Goal: Complete application form

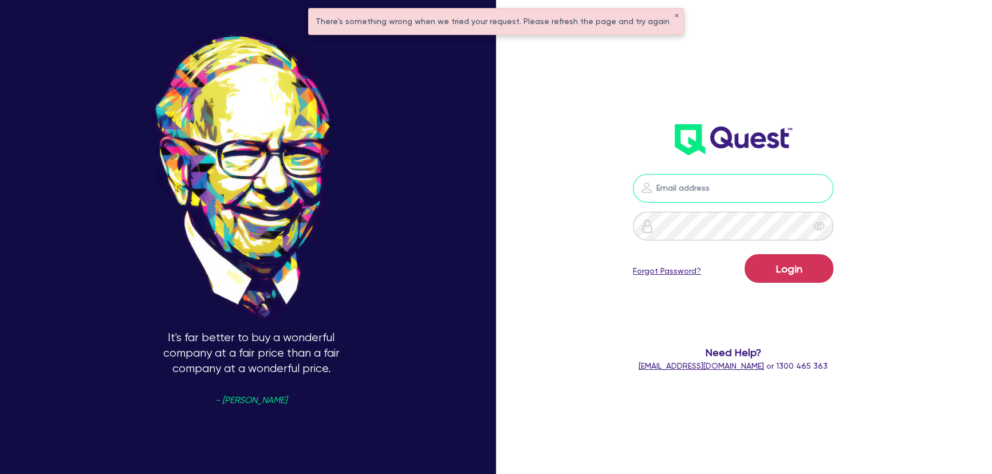
type input "joel.harding@quest.finance"
click at [782, 255] on button "Login" at bounding box center [788, 268] width 89 height 29
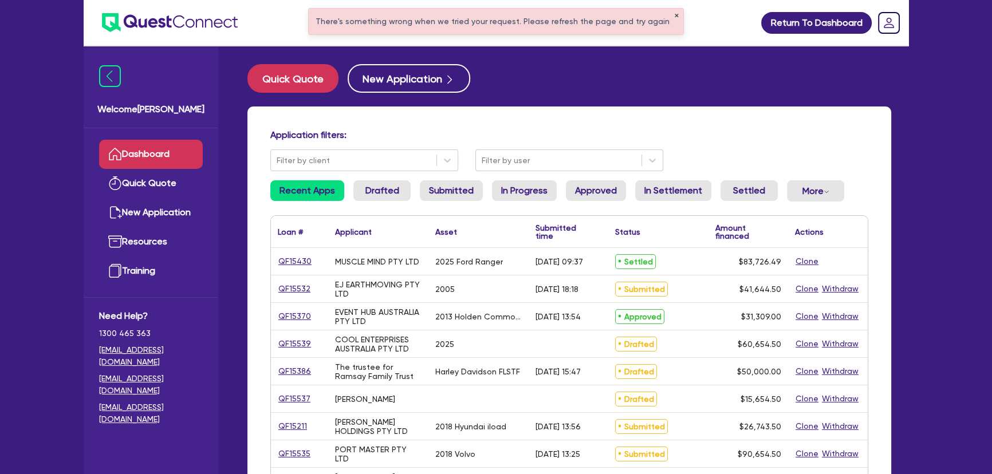
click at [674, 13] on button "✕" at bounding box center [676, 16] width 5 height 6
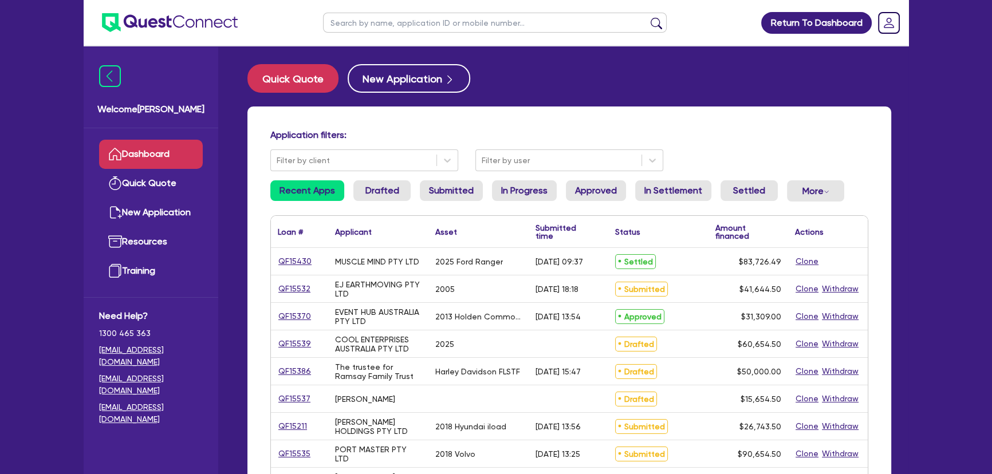
click at [425, 26] on input "text" at bounding box center [495, 23] width 344 height 20
type input "G.W Rentals"
click at [647, 17] on button "submit" at bounding box center [656, 25] width 18 height 16
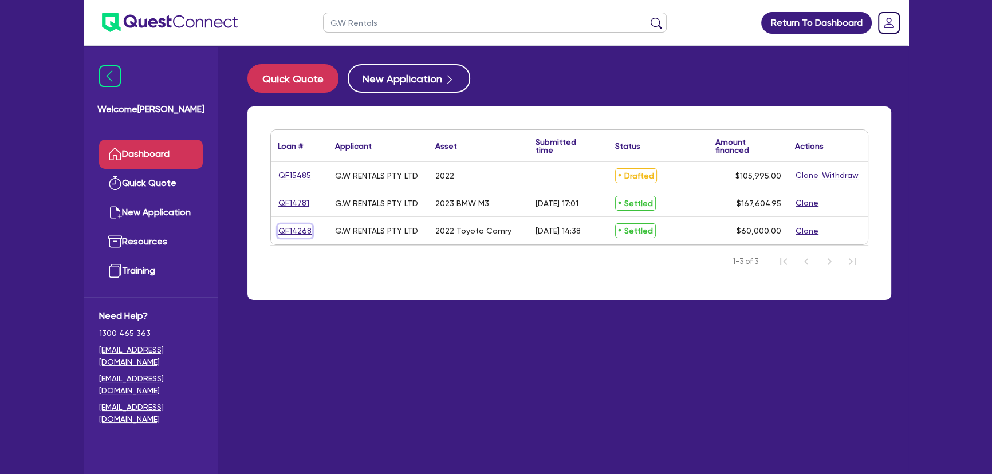
click at [291, 230] on link "QF14268" at bounding box center [295, 230] width 34 height 13
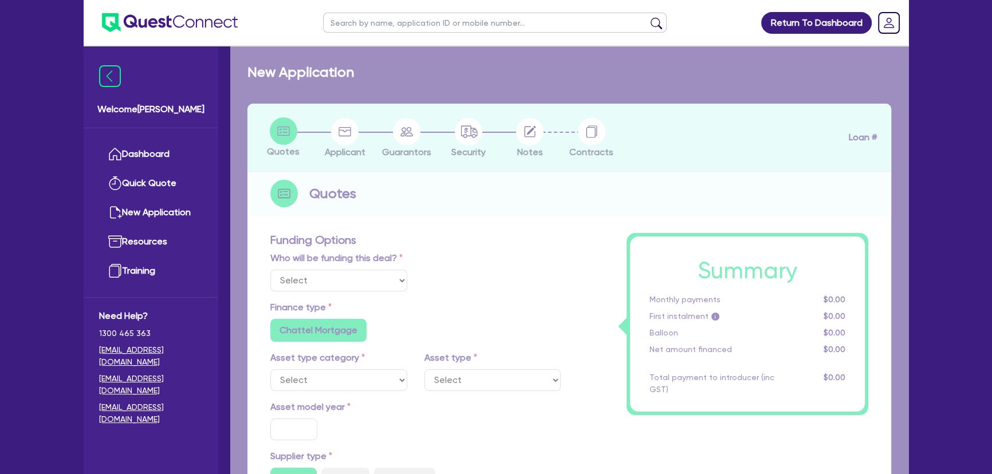
select select "Other"
select select "CARS_AND_LIGHT_TRUCKS"
type input "2022"
radio input "true"
type input "60,000"
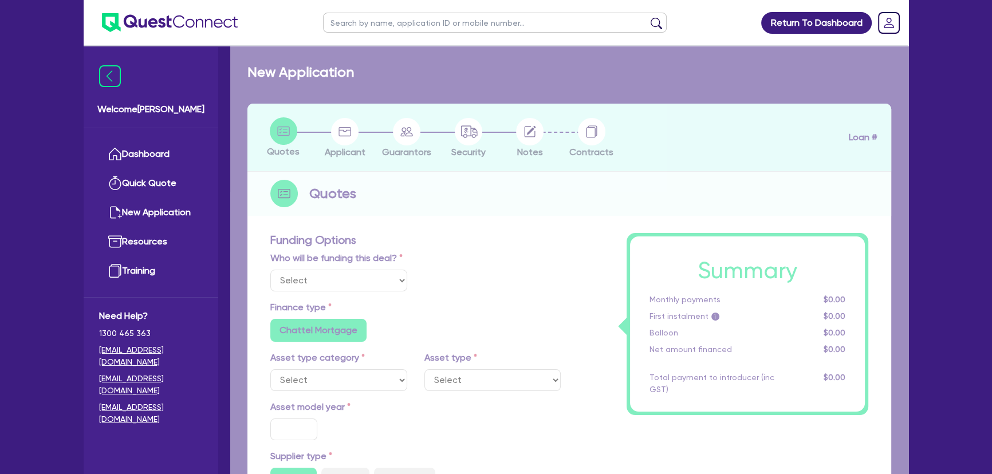
type input "2"
type input "1,200"
type input "6.8"
type input "450"
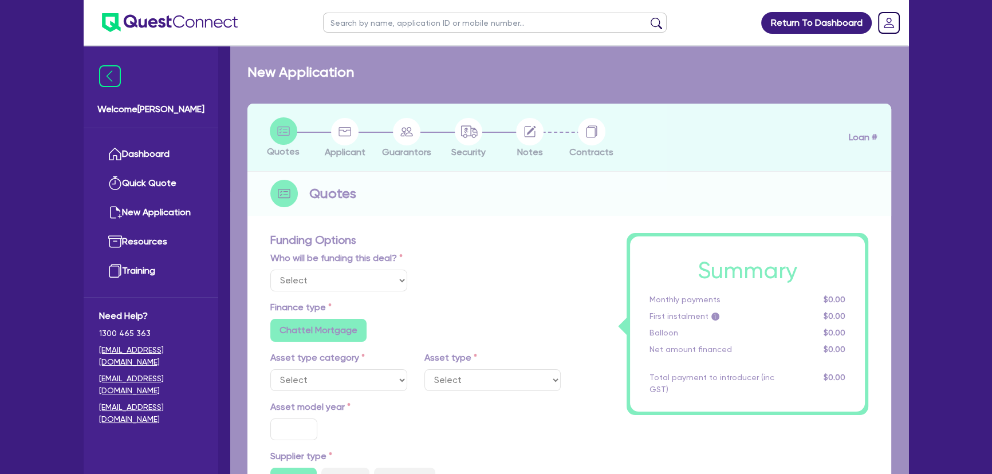
radio input "false"
select select "PASSENGER_VEHICLES"
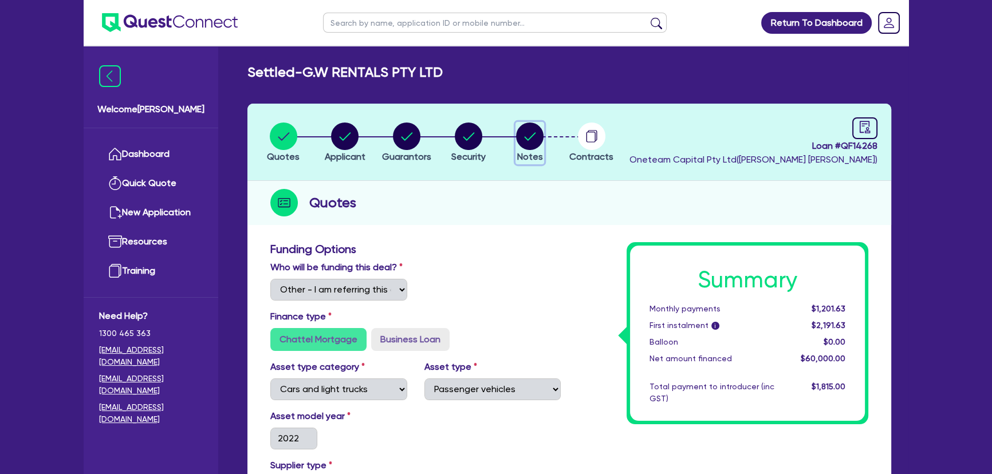
click at [532, 140] on circle "button" at bounding box center [529, 136] width 27 height 27
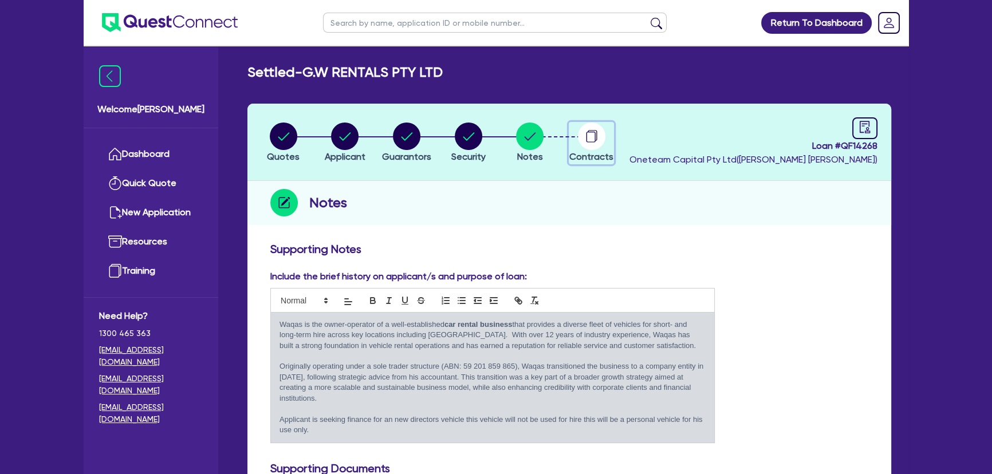
click at [581, 141] on circle "button" at bounding box center [591, 136] width 27 height 27
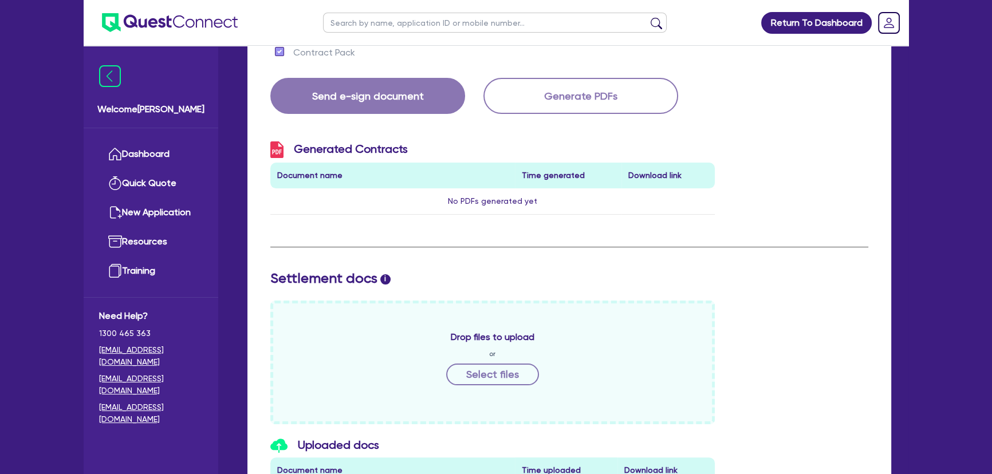
scroll to position [52, 0]
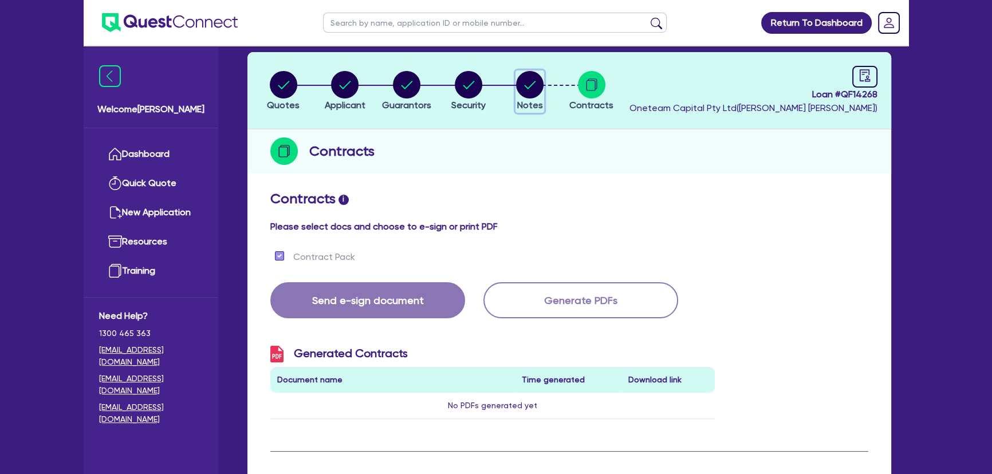
click at [527, 102] on span "Notes" at bounding box center [530, 105] width 26 height 11
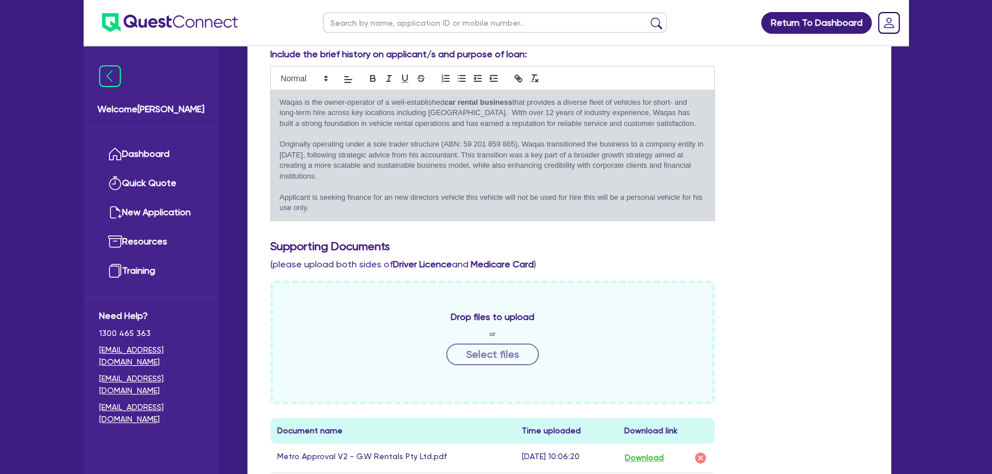
scroll to position [364, 0]
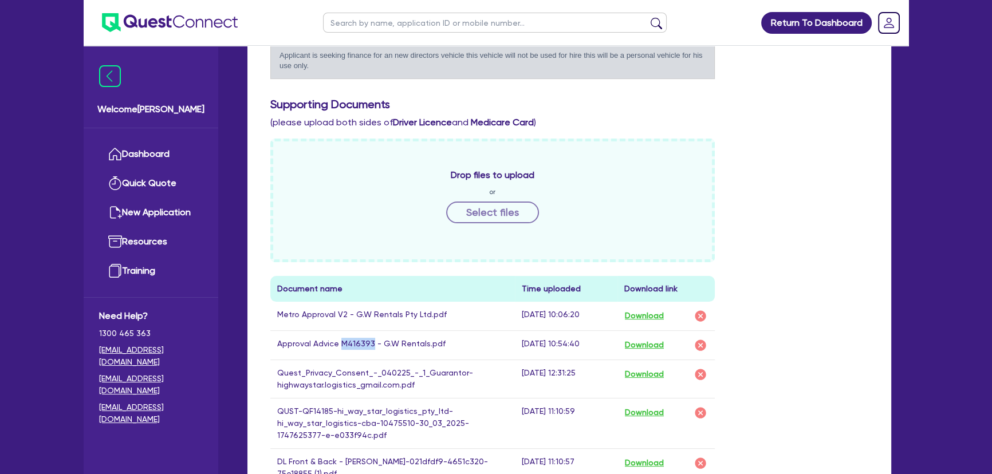
drag, startPoint x: 338, startPoint y: 332, endPoint x: 369, endPoint y: 333, distance: 31.5
click at [369, 333] on td "Approval Advice M416393 - G.W Rentals.pdf" at bounding box center [392, 344] width 244 height 29
copy td "M416393"
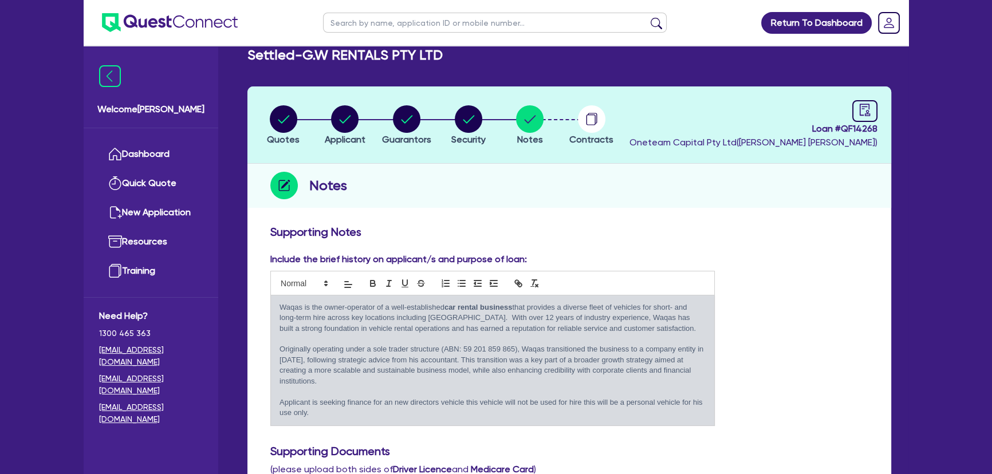
scroll to position [0, 0]
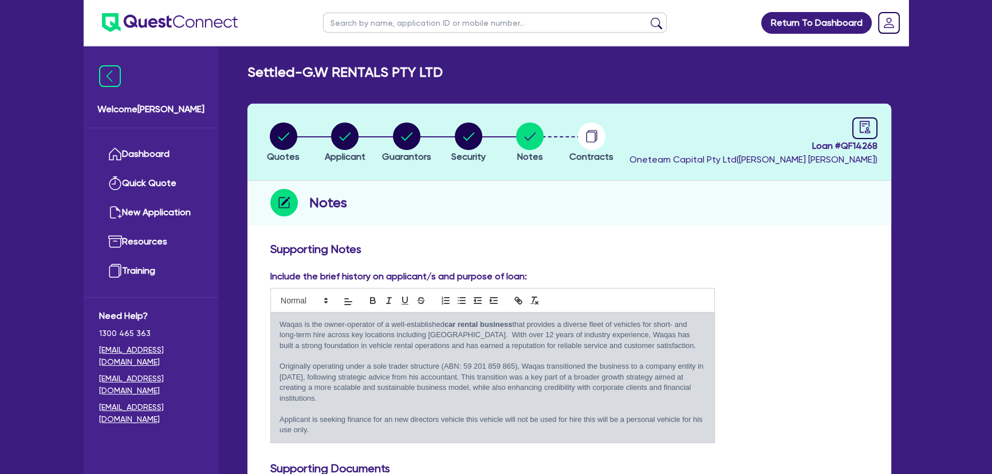
click at [202, 21] on img at bounding box center [170, 22] width 136 height 19
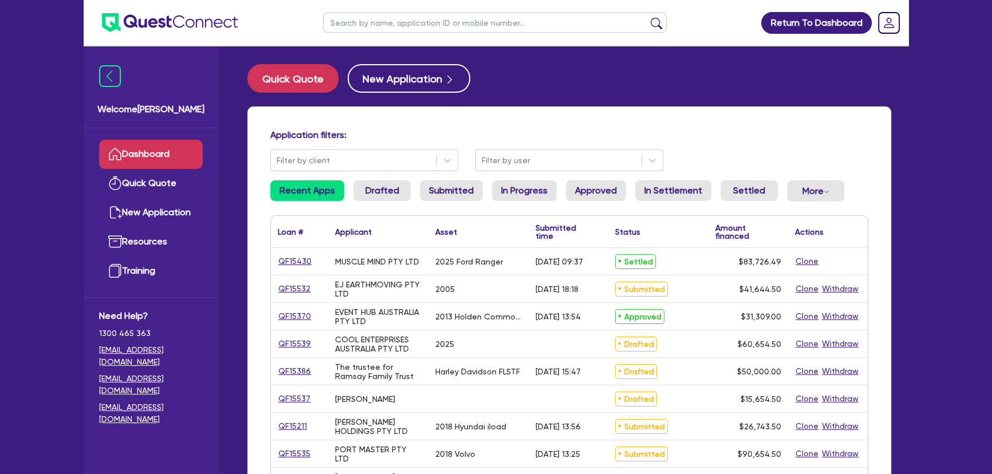
click at [370, 22] on input "text" at bounding box center [495, 23] width 344 height 20
type input "event"
click at [647, 17] on button "submit" at bounding box center [656, 25] width 18 height 16
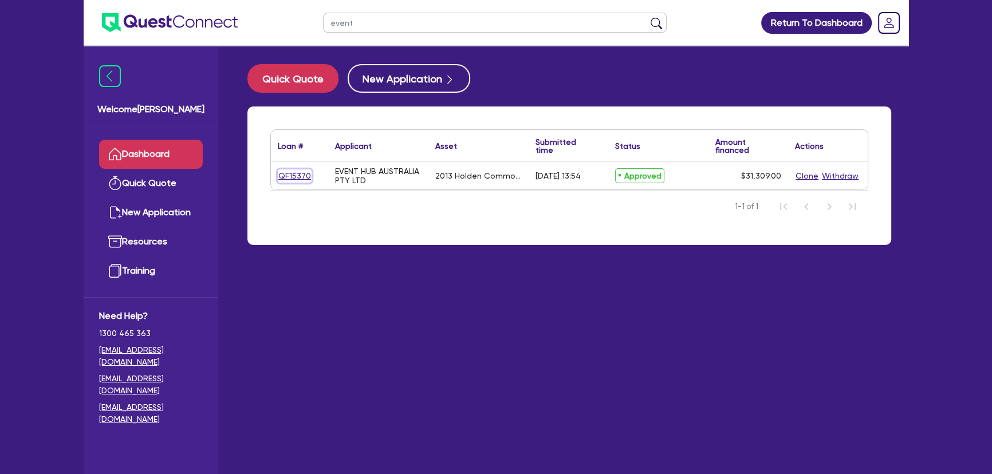
click at [281, 181] on link "QF15370" at bounding box center [295, 175] width 34 height 13
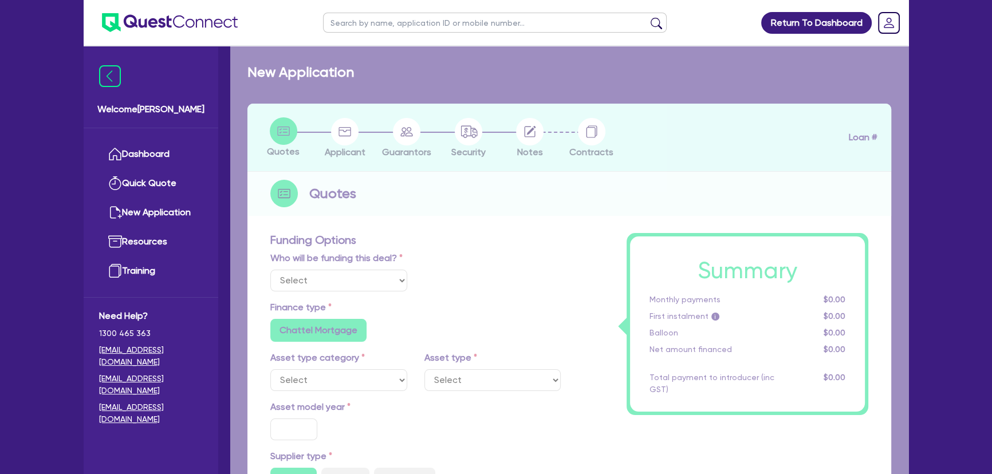
select select "Quest Finance - Own Book"
select select "CARS_AND_LIGHT_TRUCKS"
type input "2013"
type input "30,000"
type input "10"
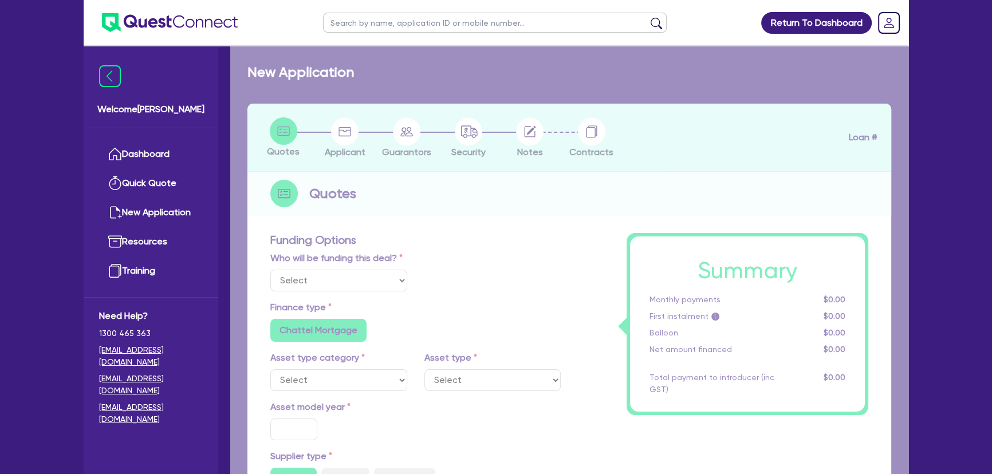
type input "3,130.9"
type input "18.95"
type input "595"
radio input "true"
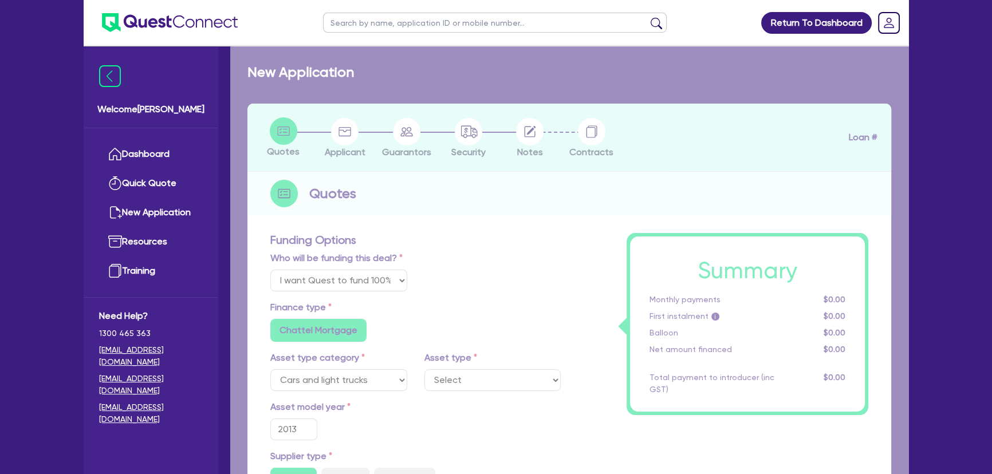
select select "PASSENGER_VEHICLES"
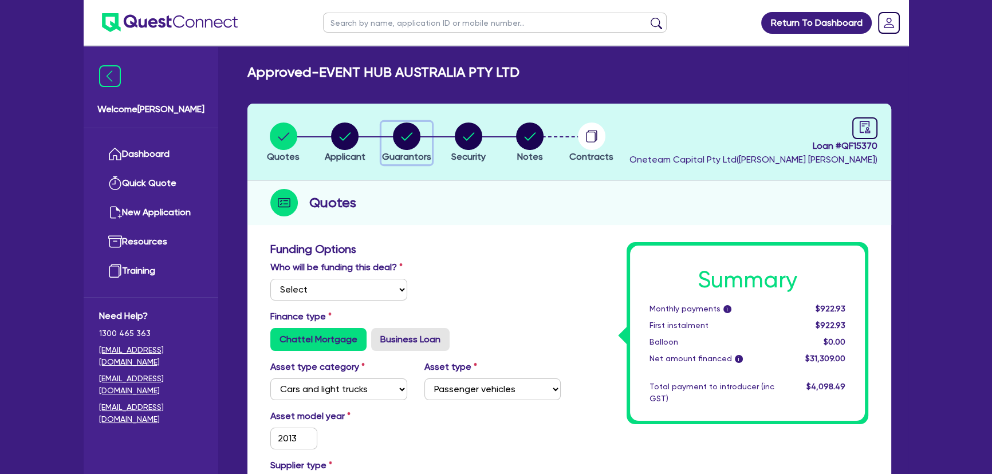
drag, startPoint x: 388, startPoint y: 135, endPoint x: 395, endPoint y: 133, distance: 7.1
click at [388, 135] on div "button" at bounding box center [406, 136] width 49 height 27
select select "MRS"
select select "NSW"
select select "SINGLE"
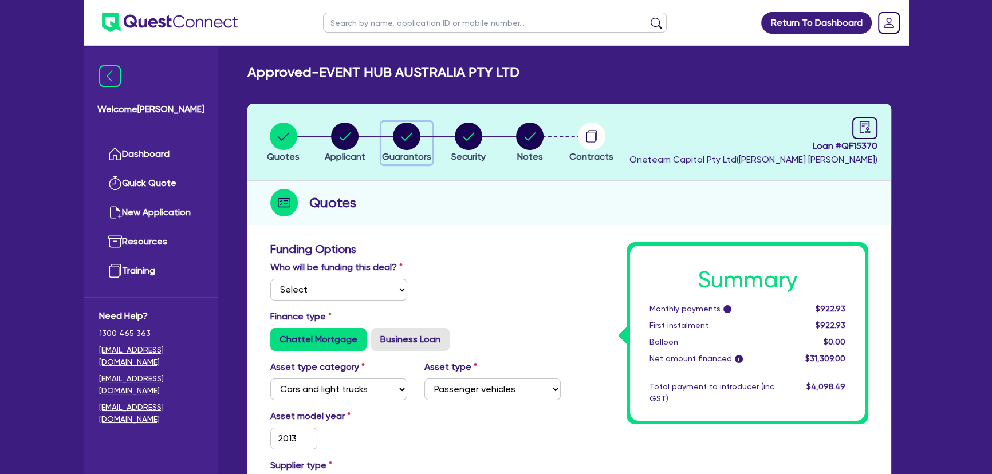
select select "MR"
select select "NSW"
select select "MARRIED"
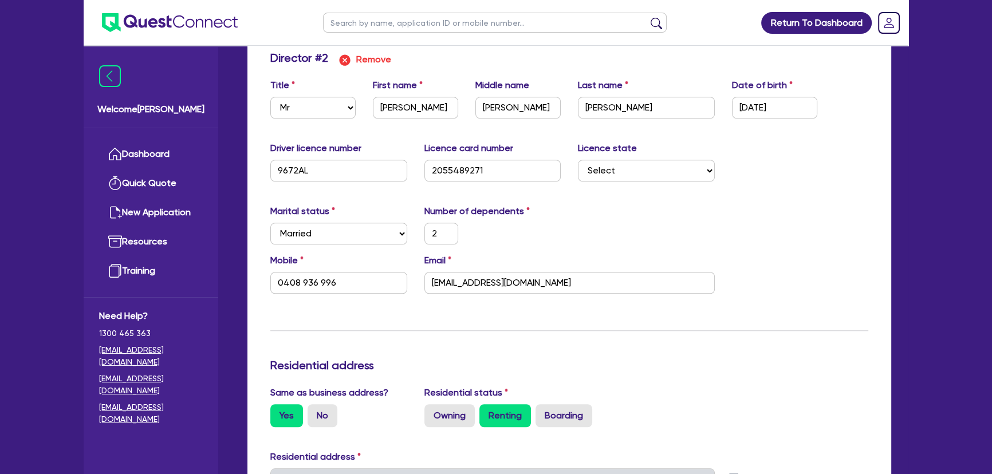
scroll to position [1093, 0]
drag, startPoint x: 559, startPoint y: 277, endPoint x: 428, endPoint y: 277, distance: 131.1
click at [428, 277] on input "kev1965@bigpond.net.au" at bounding box center [569, 284] width 290 height 22
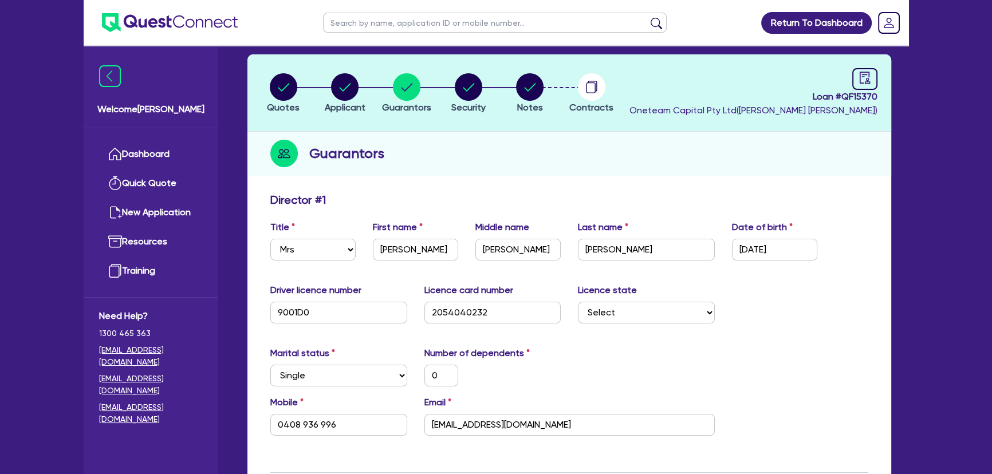
scroll to position [0, 0]
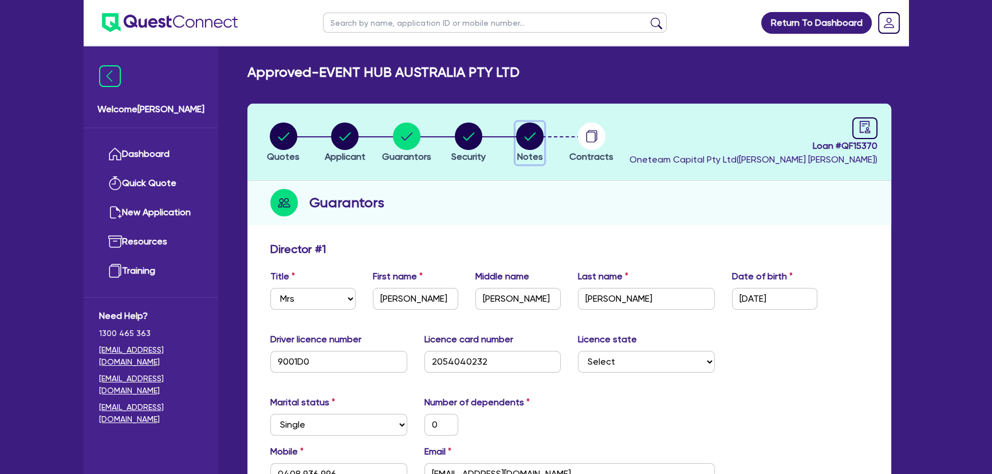
click at [534, 135] on circle "button" at bounding box center [529, 136] width 27 height 27
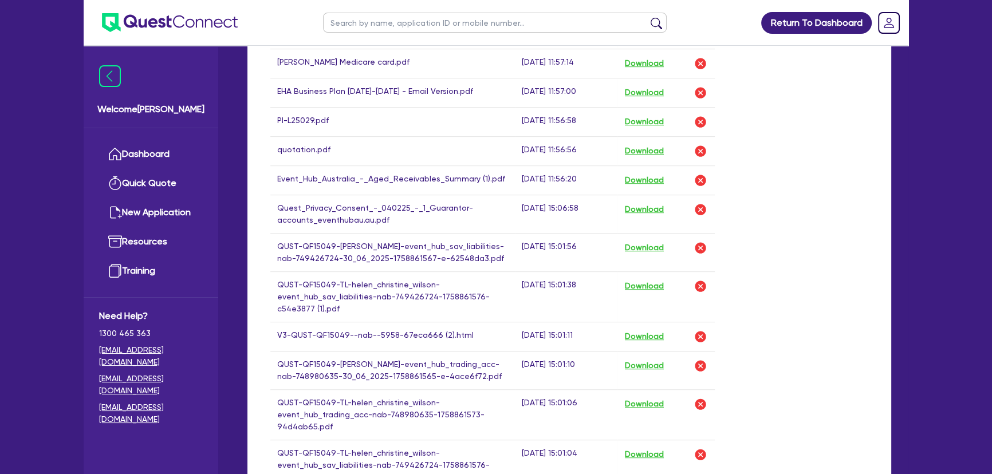
scroll to position [833, 0]
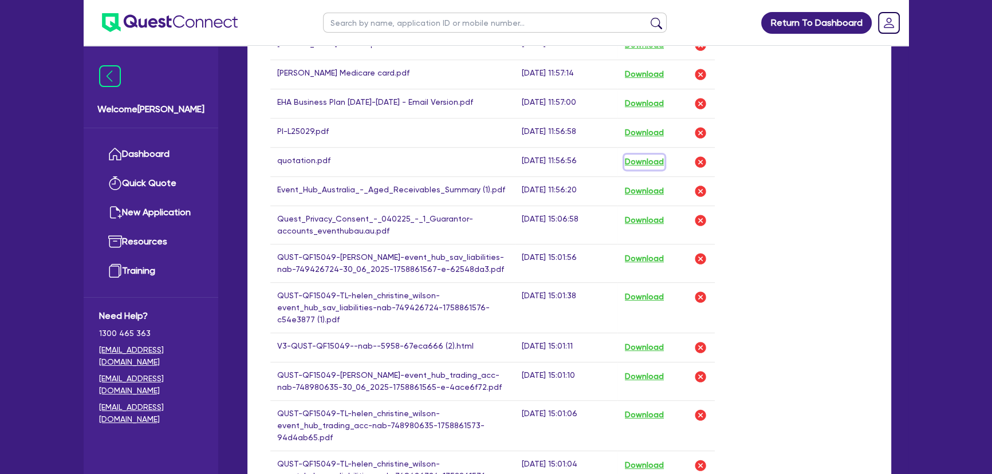
click at [643, 169] on button "Download" at bounding box center [644, 162] width 40 height 15
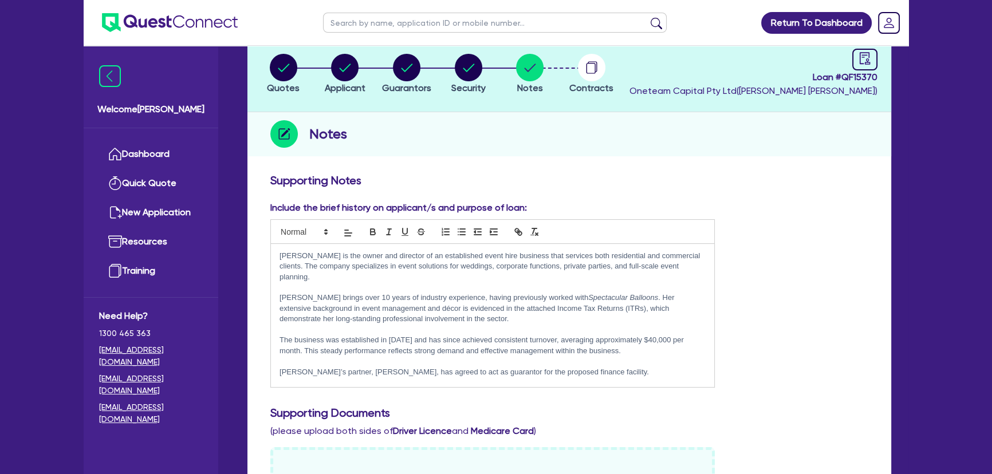
scroll to position [0, 0]
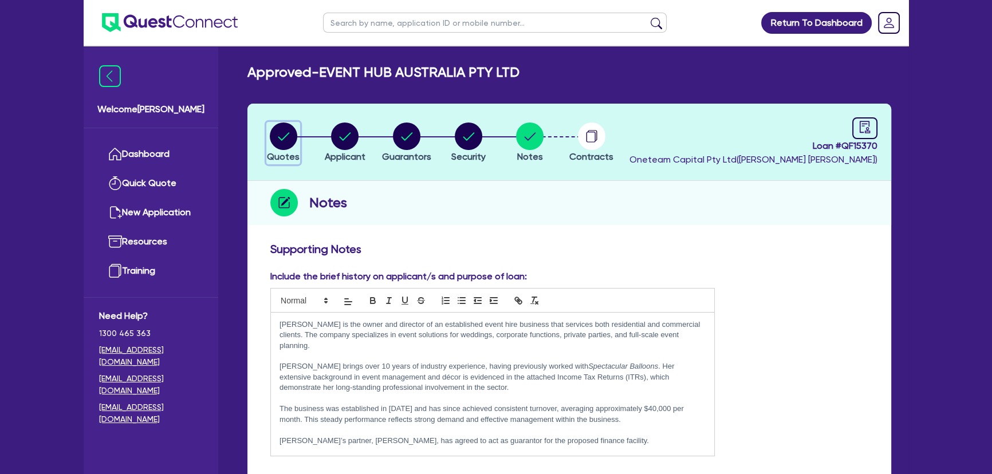
click at [270, 128] on icon "button" at bounding box center [283, 136] width 27 height 27
select select "Quest Finance - Own Book"
select select "CARS_AND_LIGHT_TRUCKS"
select select "PASSENGER_VEHICLES"
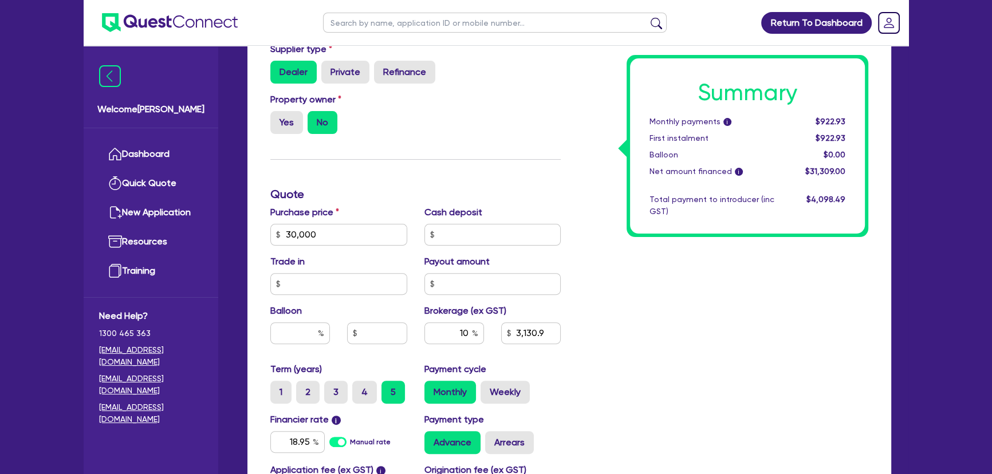
scroll to position [632, 0]
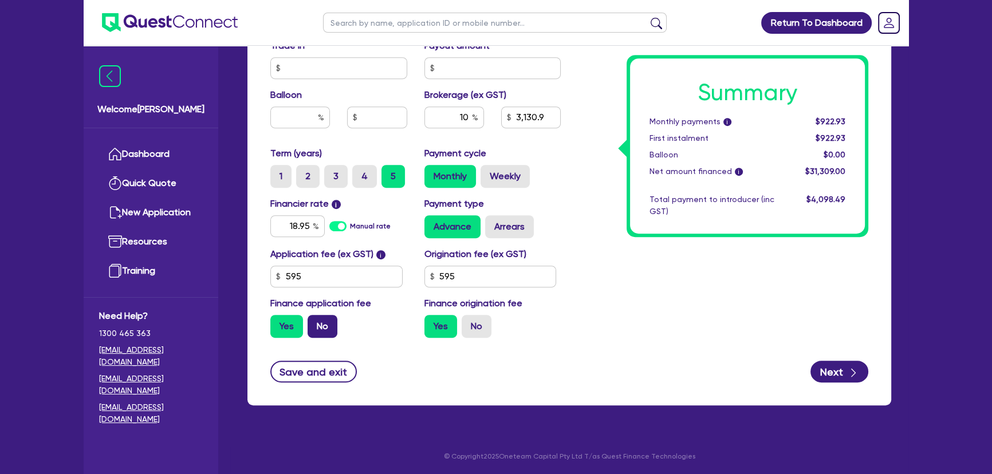
click at [322, 324] on label "No" at bounding box center [322, 326] width 30 height 23
click at [315, 322] on input "No" at bounding box center [310, 318] width 7 height 7
radio input "true"
type input "30,000"
type input "3,130.9"
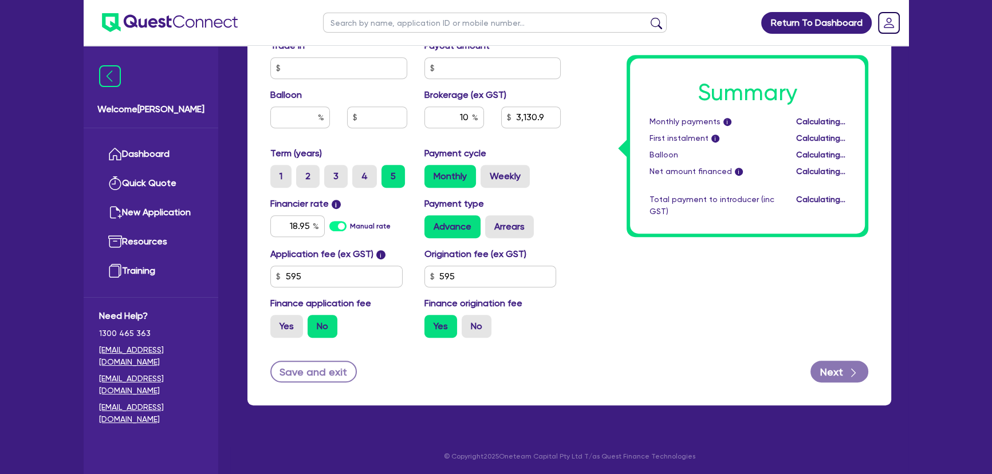
type input "30,000"
type input "3,065.45"
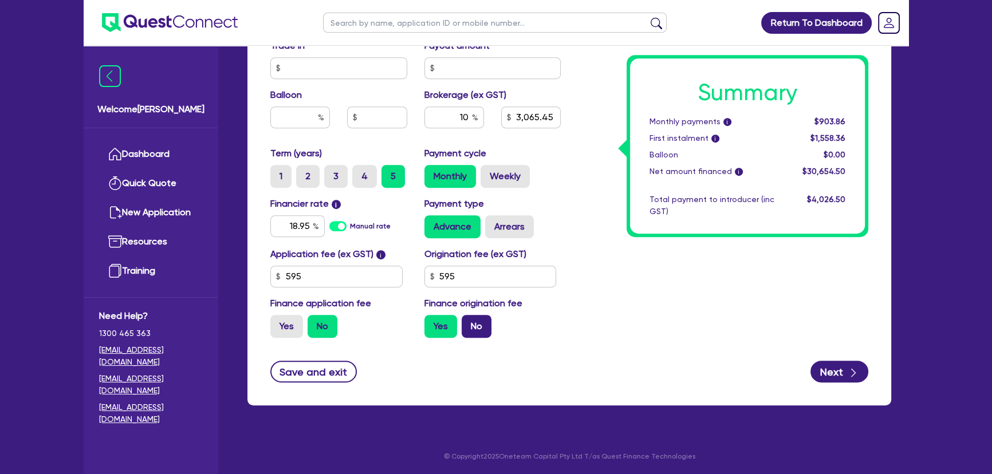
click at [488, 325] on label "No" at bounding box center [476, 326] width 30 height 23
click at [469, 322] on input "No" at bounding box center [464, 318] width 7 height 7
radio input "true"
type input "30,000"
type input "3,065.45"
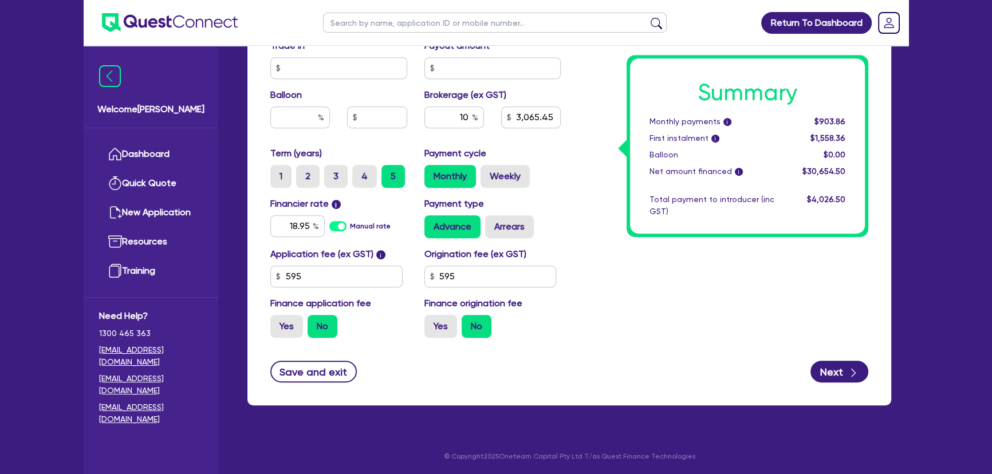
type input "30,000"
type input "3,000"
drag, startPoint x: 496, startPoint y: 273, endPoint x: 407, endPoint y: 274, distance: 89.9
click at [407, 274] on div "Application fee (ex GST) i 595 Origination fee (ex GST) 595 Finance application…" at bounding box center [415, 297] width 307 height 100
type input "30,000"
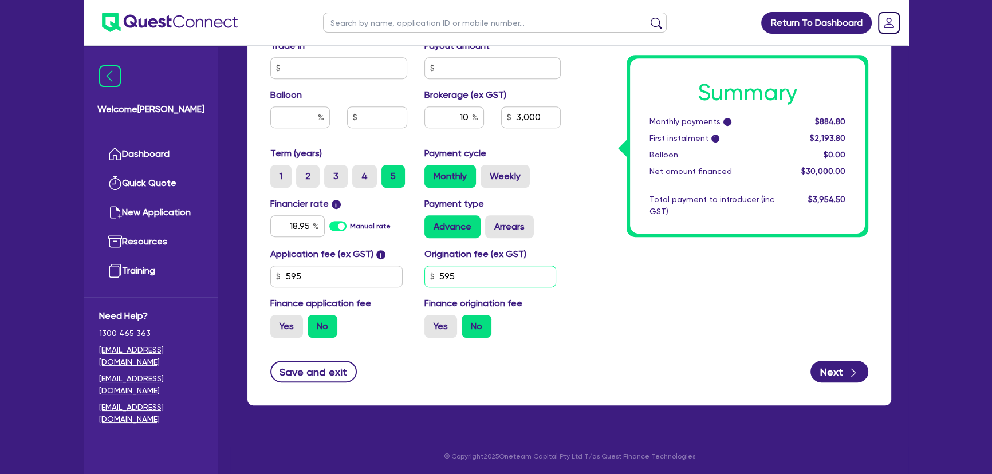
type input "3,000"
type input "30,000"
type input "3,000"
type input "30,000"
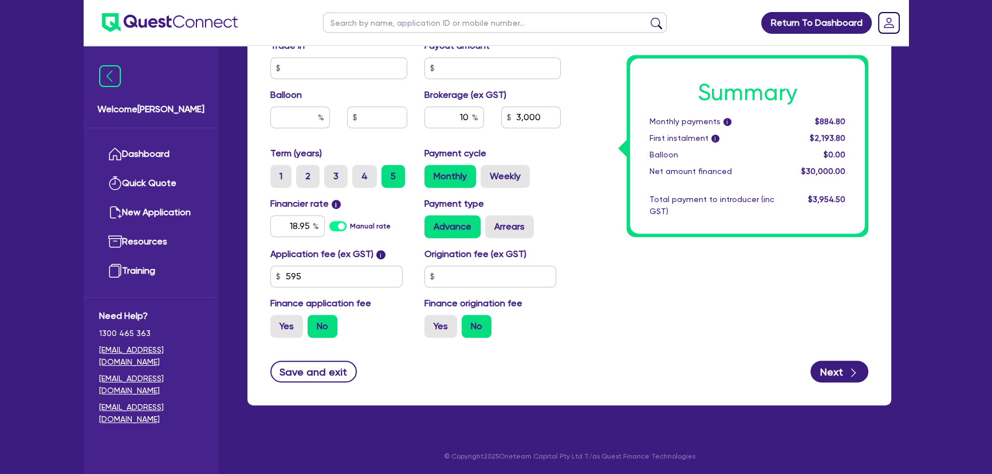
type input "3,000"
click at [311, 372] on button "Save and exit" at bounding box center [313, 372] width 86 height 22
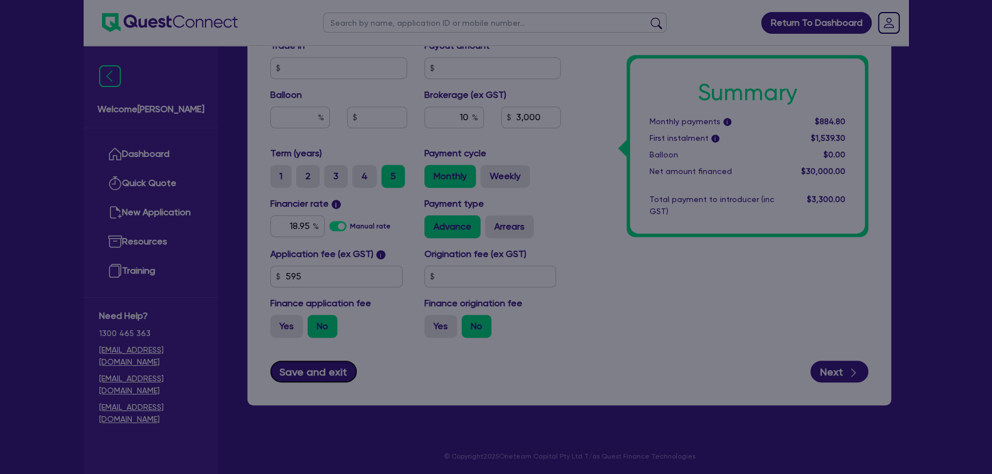
type input "30,000"
type input "3,000"
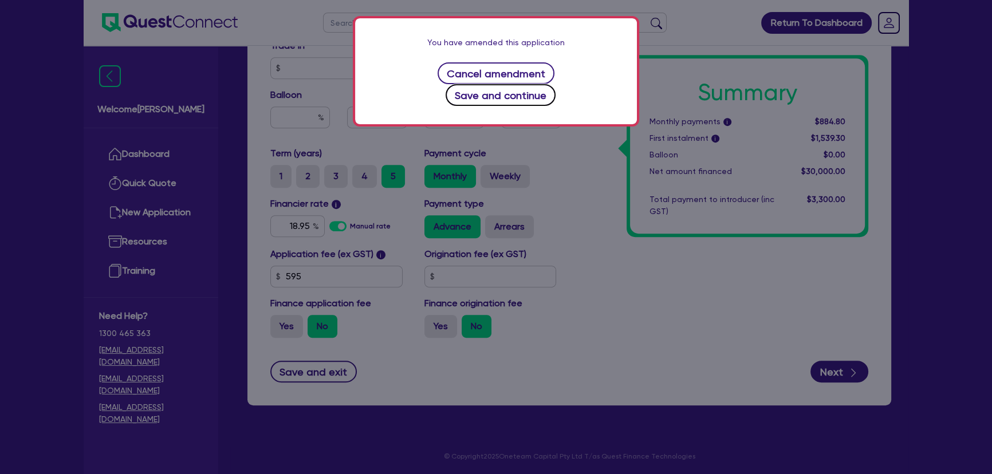
click at [556, 84] on button "Save and continue" at bounding box center [500, 95] width 111 height 22
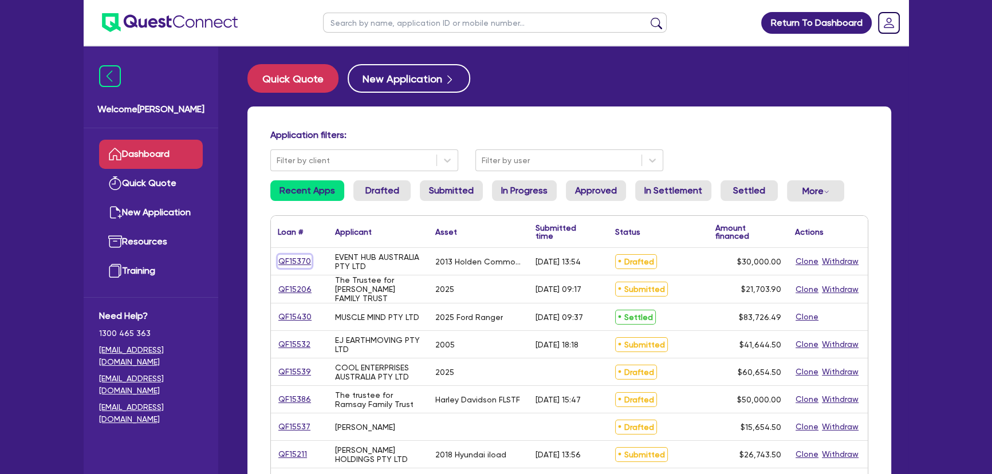
click at [294, 262] on link "QF15370" at bounding box center [295, 261] width 34 height 13
select select "Quest Finance - Own Book"
select select "CARS_AND_LIGHT_TRUCKS"
select select "PASSENGER_VEHICLES"
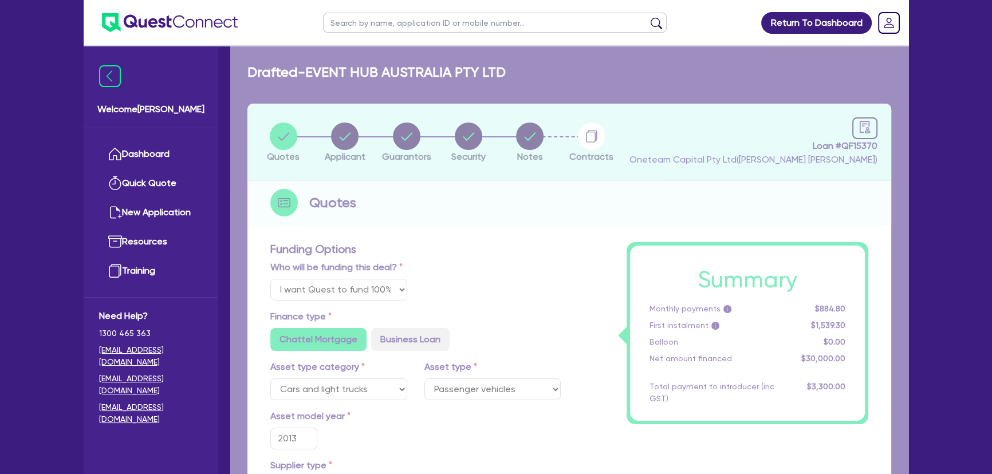
type input "30,000"
type input "3,000"
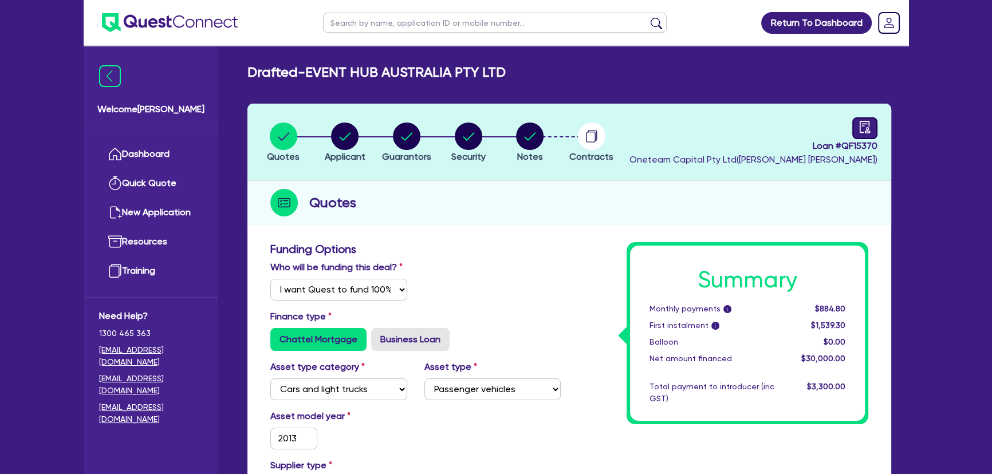
click at [864, 123] on icon "audit" at bounding box center [864, 127] width 10 height 12
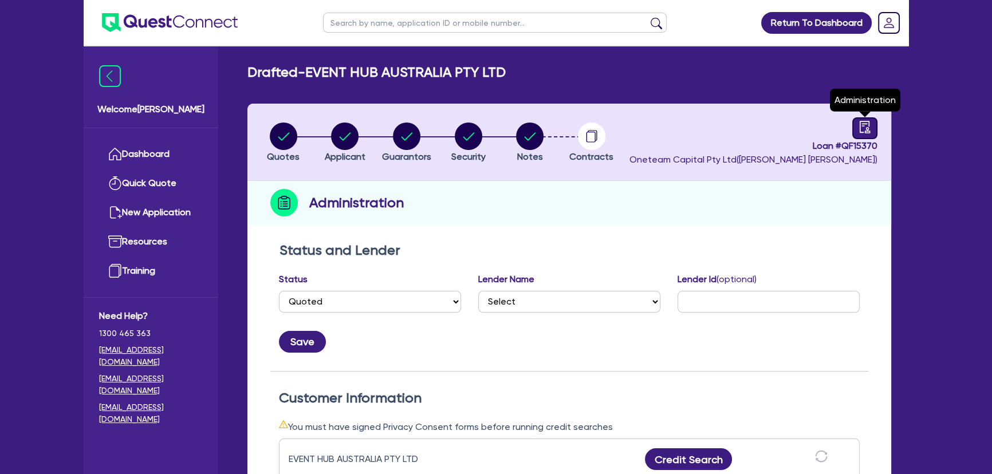
select select "DRAFTED_AMENDED"
select select "Quest Finance - Own Book"
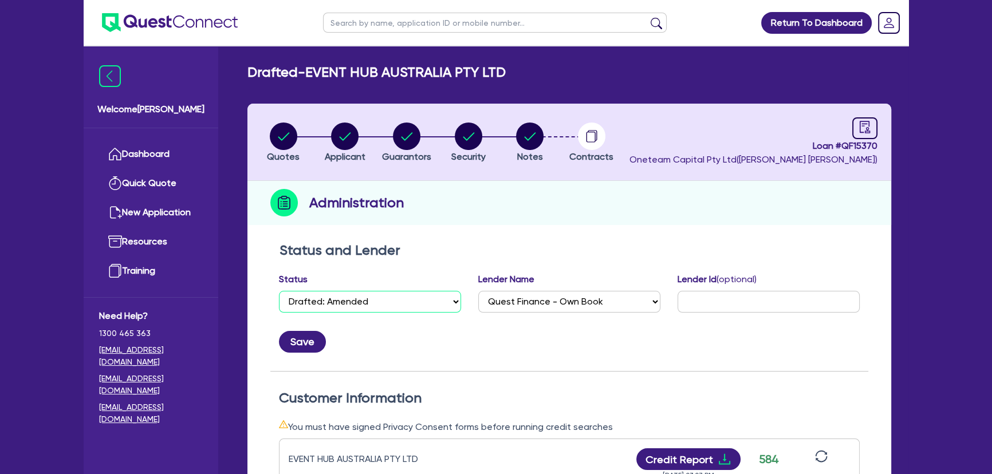
click at [424, 310] on select "Select Quoted Drafted: New Drafted: Amended Submitted: New Submitted: Amended I…" at bounding box center [370, 302] width 182 height 22
select select "APPROVED_WAITING_FOR_MORE_INFO"
click at [279, 291] on select "Select Quoted Drafted: New Drafted: Amended Submitted: New Submitted: Amended I…" at bounding box center [370, 302] width 182 height 22
click at [295, 336] on button "Save" at bounding box center [302, 342] width 47 height 22
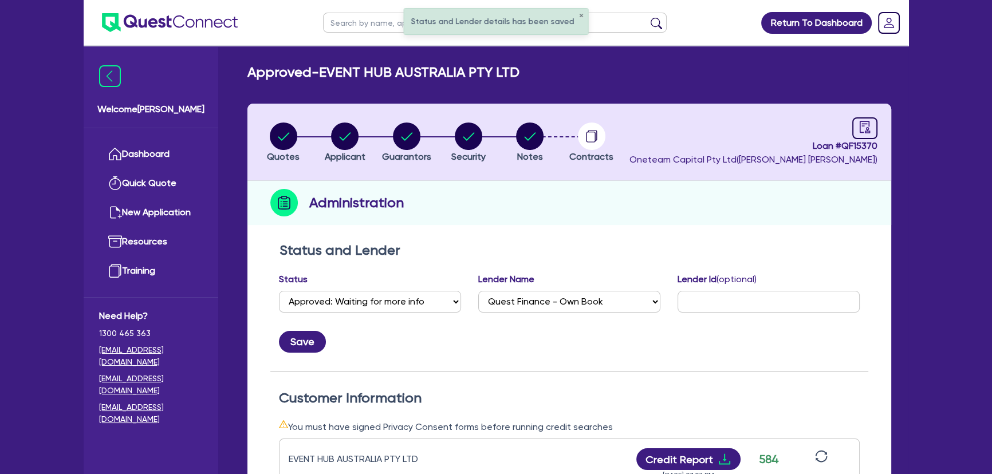
click at [201, 17] on img at bounding box center [170, 22] width 136 height 19
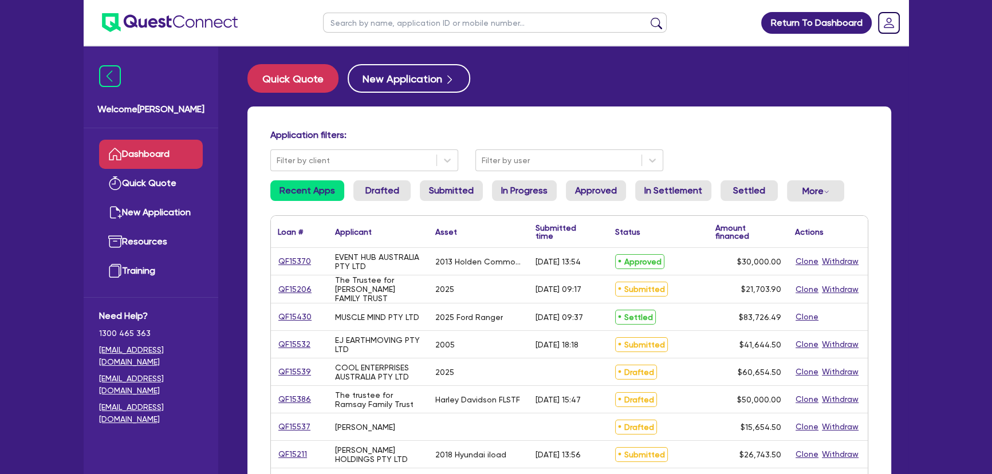
click at [387, 19] on input "text" at bounding box center [495, 23] width 344 height 20
click at [386, 31] on input "text" at bounding box center [495, 23] width 344 height 20
type input "the right box"
click at [647, 17] on button "submit" at bounding box center [656, 25] width 18 height 16
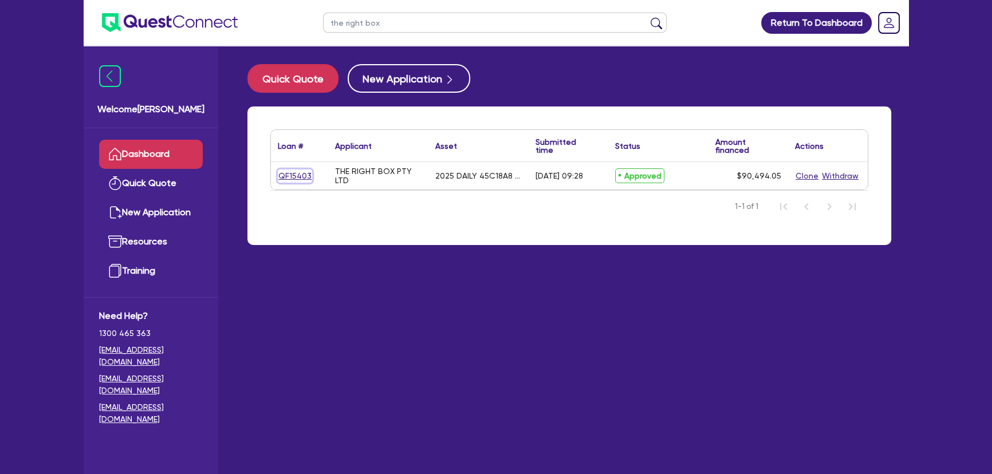
click at [287, 177] on link "QF15403" at bounding box center [295, 175] width 34 height 13
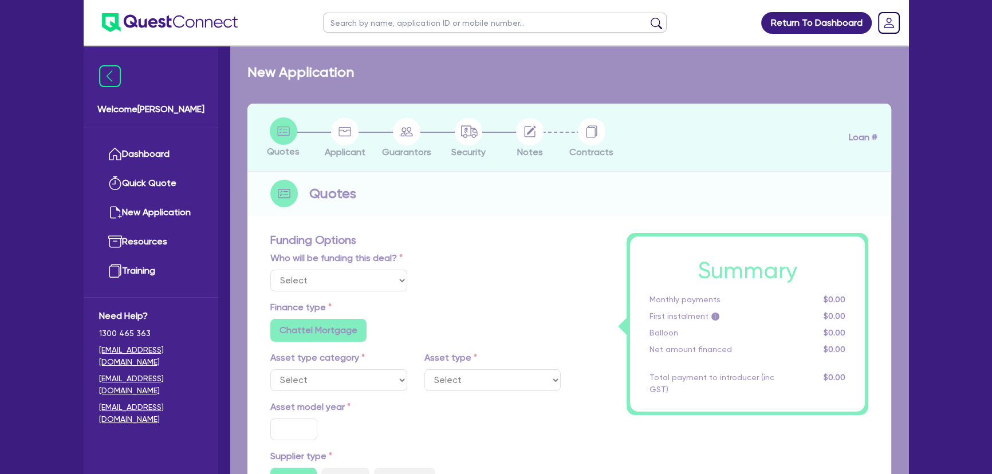
select select "Other"
select select "CARS_AND_LIGHT_TRUCKS"
type input "2025"
type input "89,999.05"
type input "33"
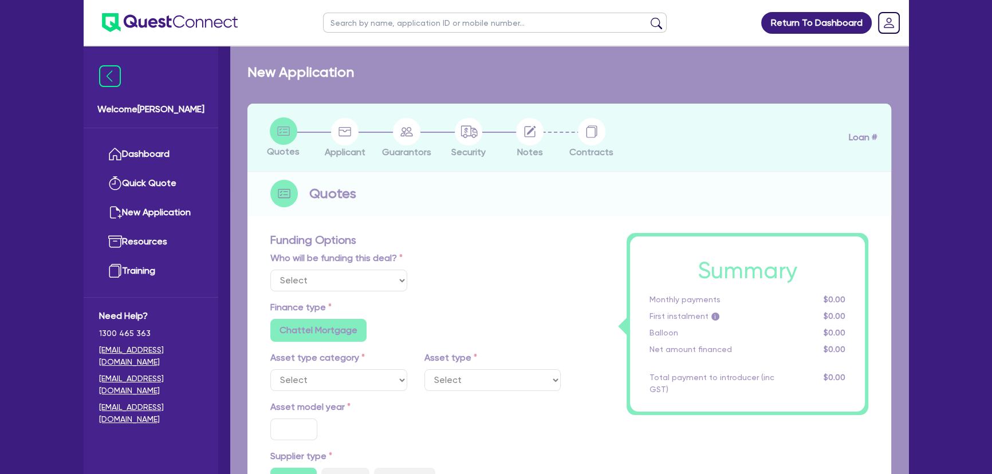
type input "29,699.69"
type input "2.5"
type input "2,262.35"
type input "6.8"
type input "450"
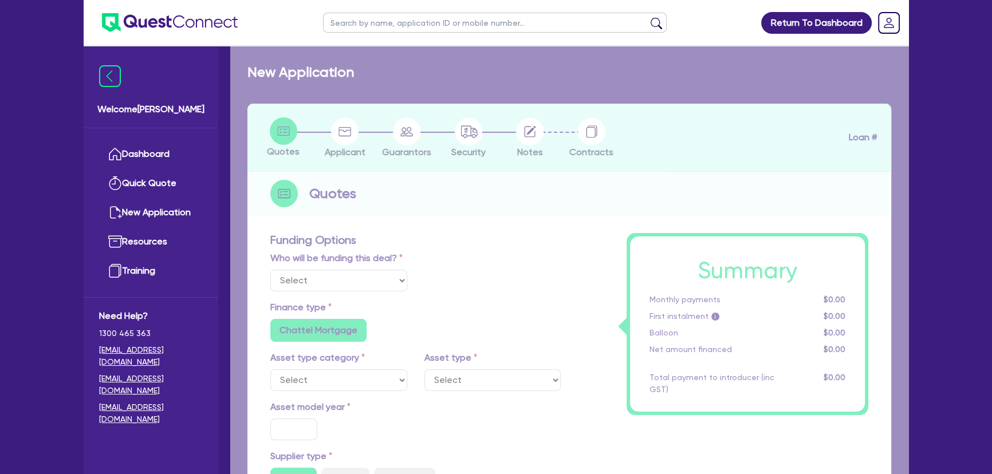
type input "318.18"
radio input "true"
radio input "false"
select select "LIGHT_TRUCKS"
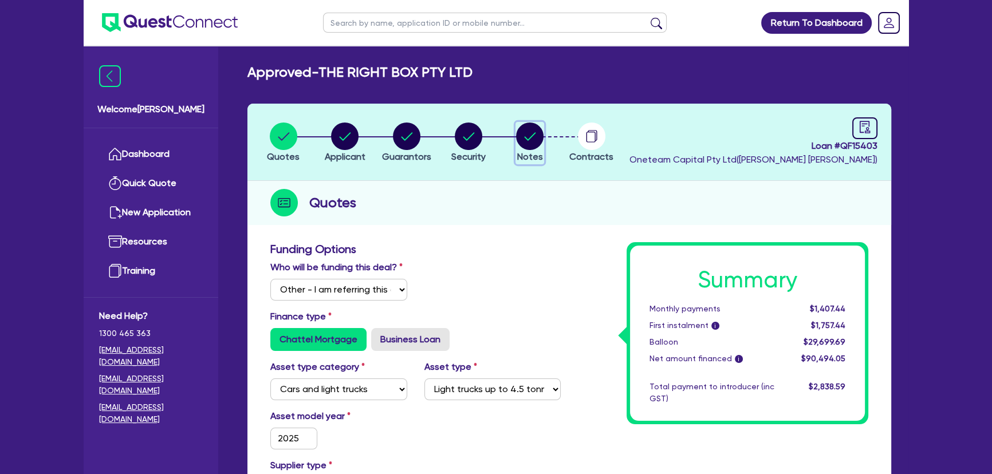
click at [516, 132] on button "Notes" at bounding box center [529, 143] width 29 height 42
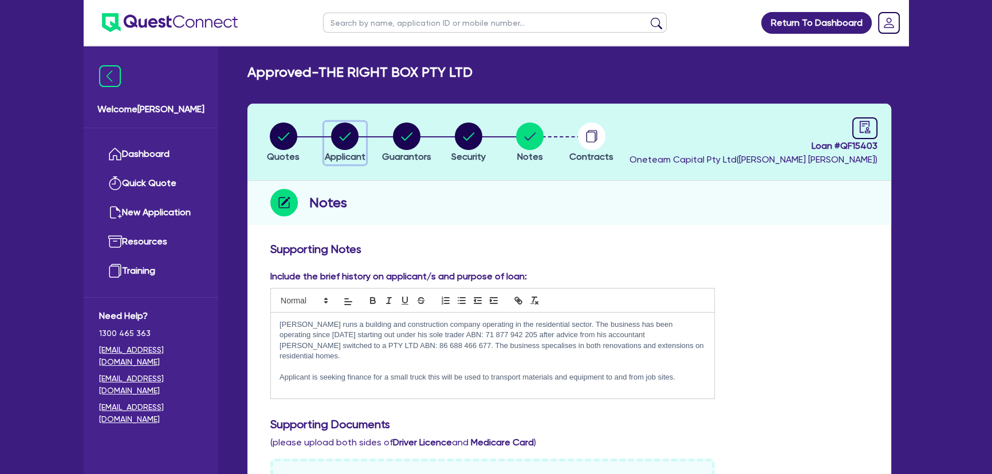
click at [341, 137] on icon "button" at bounding box center [345, 136] width 11 height 8
select select "COMPANY"
select select "BUILDING_CONSTRUCTION"
select select "TRADES_SERVICES_BUSINESSES_GOVERNMENT"
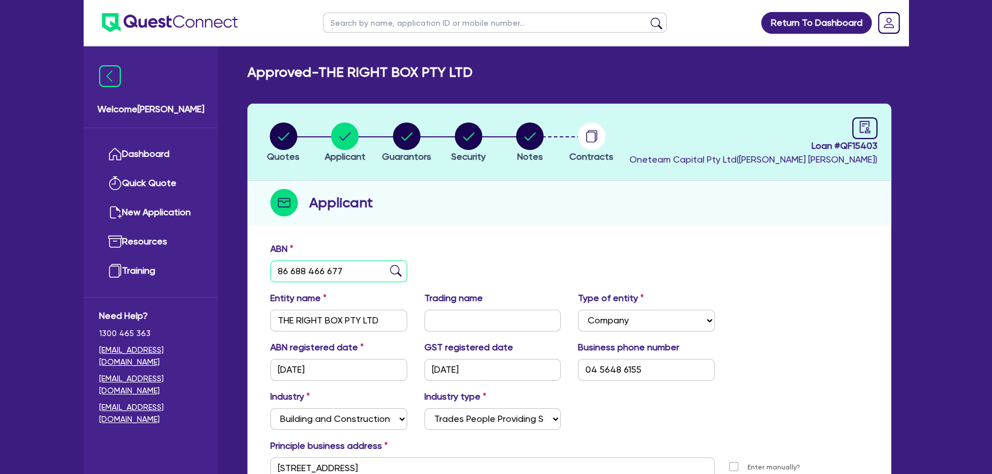
drag, startPoint x: 348, startPoint y: 266, endPoint x: 299, endPoint y: 269, distance: 48.2
click at [299, 269] on input "86 688 466 677" at bounding box center [338, 272] width 137 height 22
click at [364, 239] on div "ABN 86 688 466 677 Entity name THE RIGHT BOX PTY LTD Trading name Type of entit…" at bounding box center [569, 386] width 644 height 301
click at [283, 160] on span "Quotes" at bounding box center [283, 156] width 33 height 11
select select "Other"
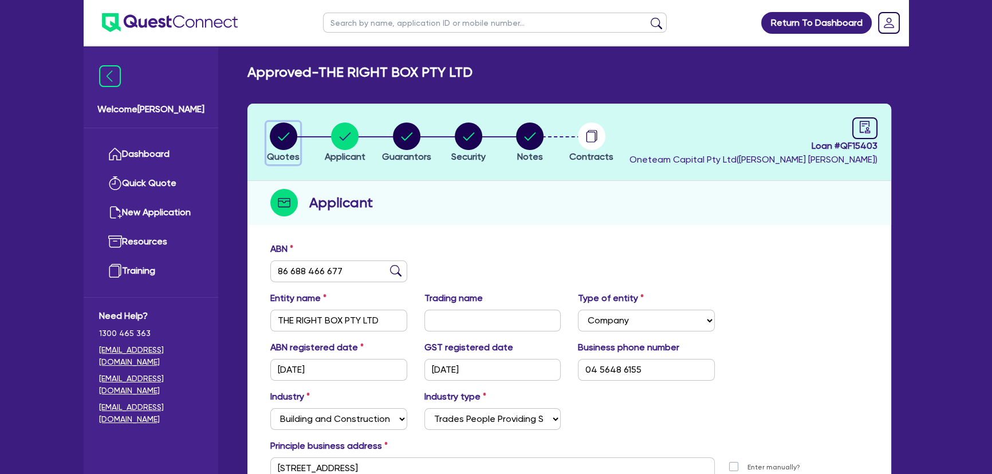
select select "CARS_AND_LIGHT_TRUCKS"
select select "LIGHT_TRUCKS"
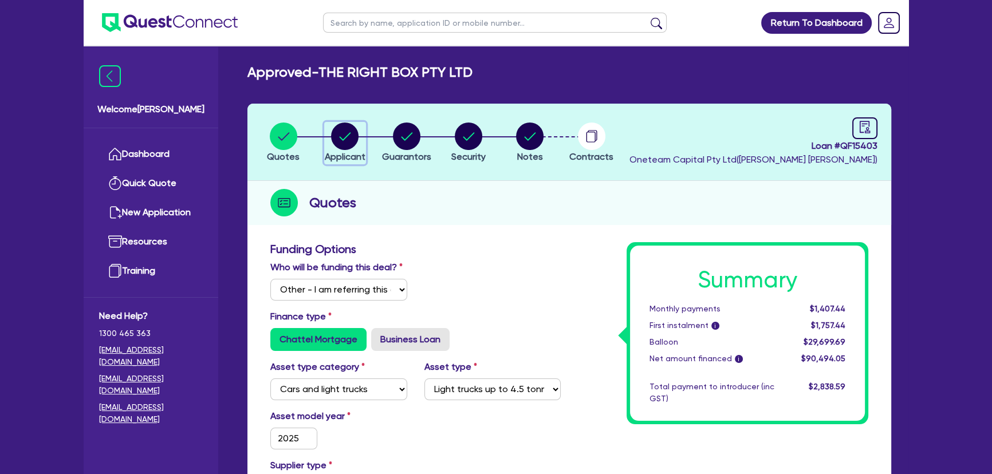
click at [338, 129] on circle "button" at bounding box center [344, 136] width 27 height 27
select select "COMPANY"
select select "BUILDING_CONSTRUCTION"
select select "TRADES_SERVICES_BUSINESSES_GOVERNMENT"
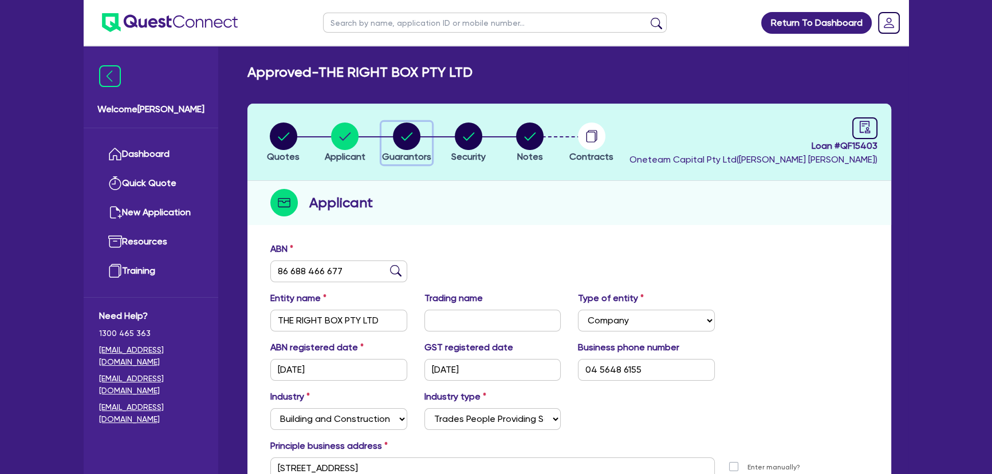
click at [403, 136] on circle "button" at bounding box center [406, 136] width 27 height 27
select select "MR"
select select "QLD"
select select "MARRIED"
select select "PROPERTY"
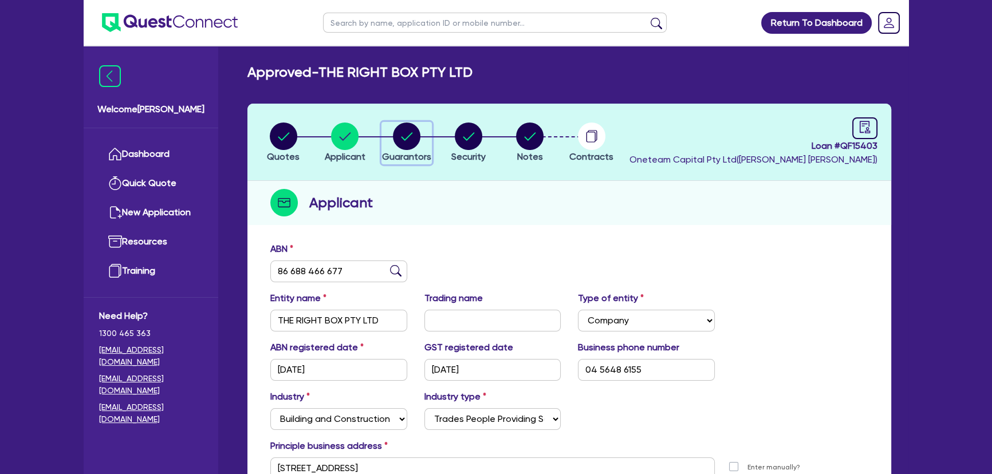
select select "VEHICLE"
select select "HOUSEHOLD_PERSONAL"
select select "MORTGAGE"
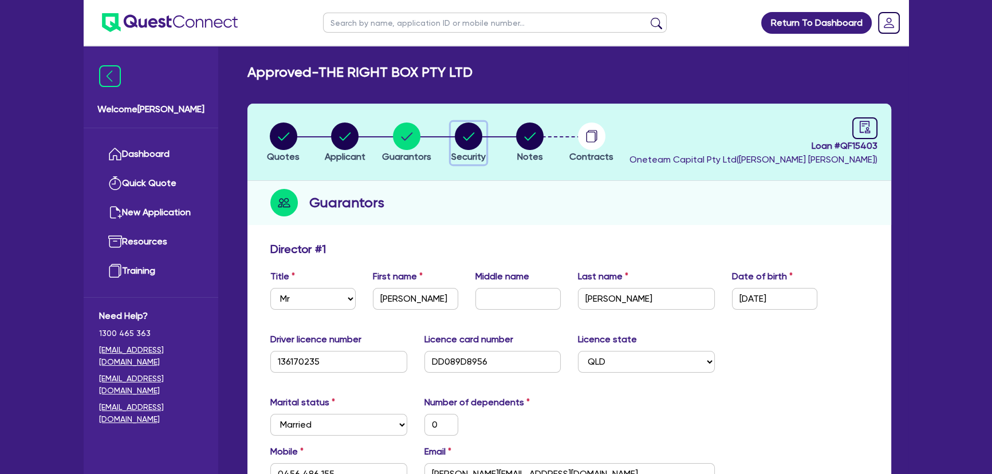
click at [464, 137] on icon "button" at bounding box center [468, 136] width 11 height 8
select select "CARS_AND_LIGHT_TRUCKS"
select select "LIGHT_TRUCKS"
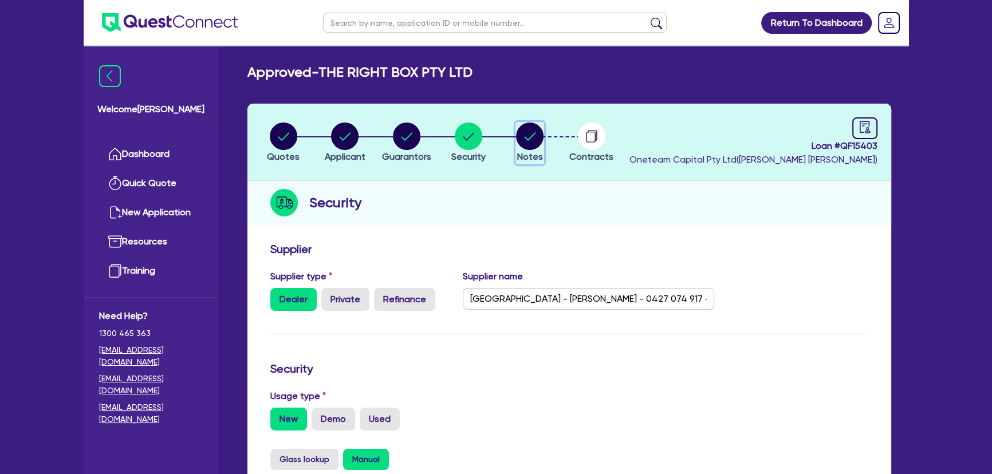
click at [526, 133] on circle "button" at bounding box center [529, 136] width 27 height 27
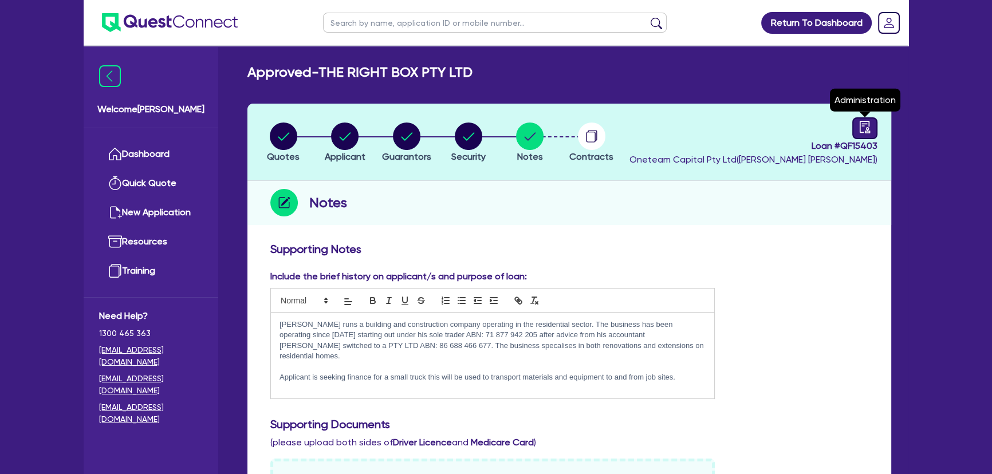
click at [861, 129] on icon "audit" at bounding box center [864, 127] width 13 height 13
select select "APPROVED_WAITING_FOR_MORE_INFO"
select select "Westpac"
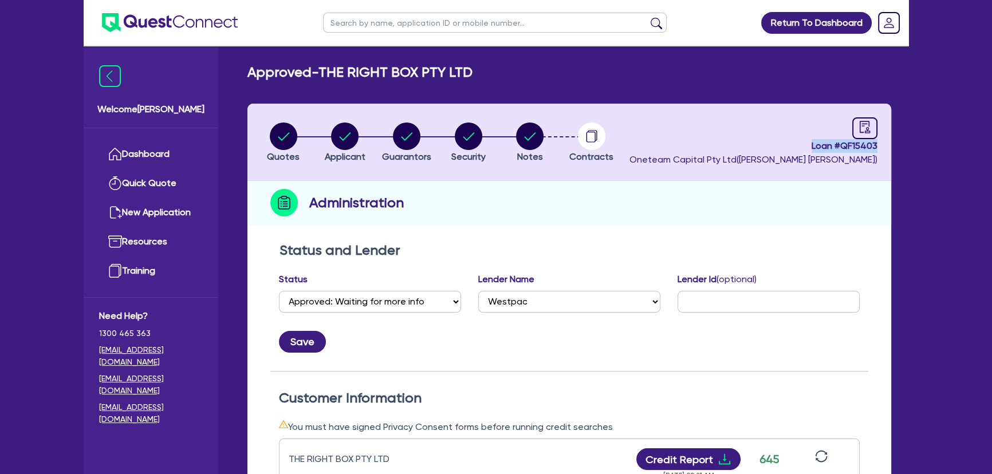
drag, startPoint x: 808, startPoint y: 143, endPoint x: 892, endPoint y: 143, distance: 83.6
click at [892, 143] on div "Quotes Applicant Guarantors Security Notes Contracts Loan # QF15403 Oneteam Cap…" at bounding box center [569, 461] width 661 height 715
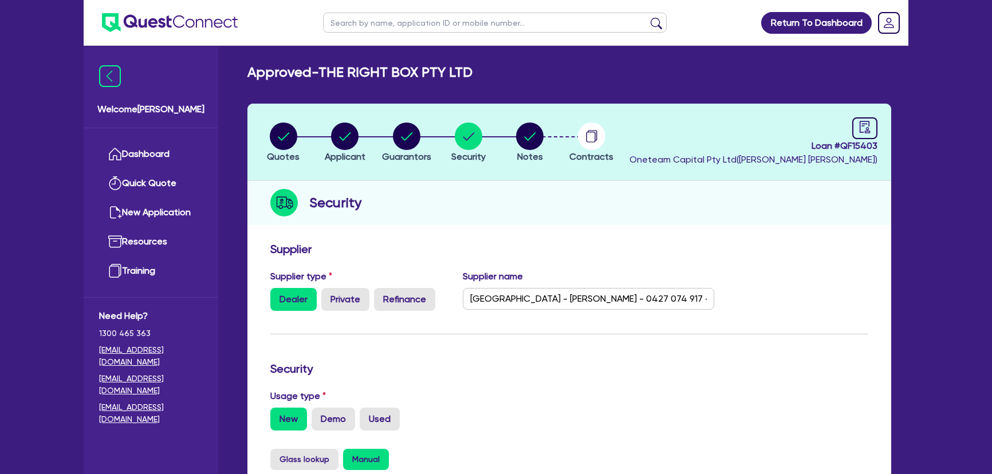
select select "CARS_AND_LIGHT_TRUCKS"
select select "LIGHT_TRUCKS"
